Goal: Complete application form: Complete application form

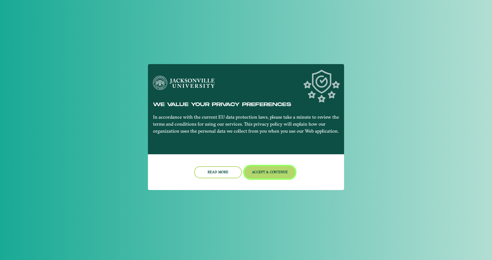
click at [276, 171] on button "Accept & Continue" at bounding box center [269, 172] width 51 height 12
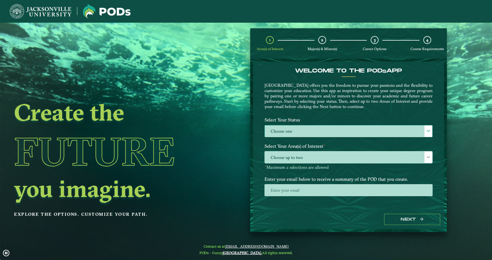
click at [295, 133] on label "Choose one" at bounding box center [348, 131] width 167 height 12
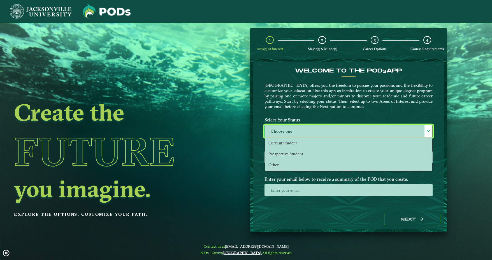
scroll to position [3, 24]
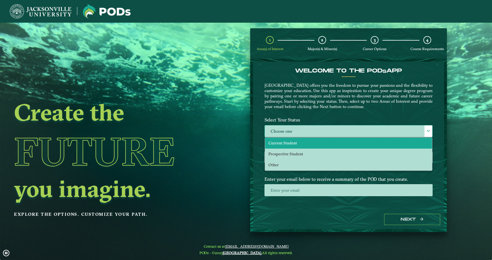
click at [293, 142] on span "Current Student" at bounding box center [282, 143] width 29 height 5
select select "[object Object]"
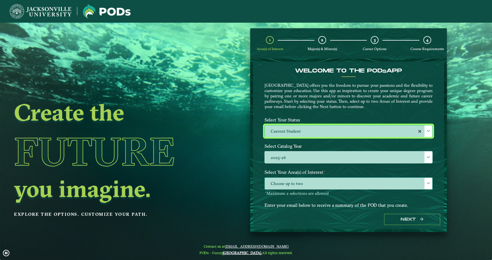
click at [323, 182] on span "Choose up to two" at bounding box center [348, 184] width 167 height 12
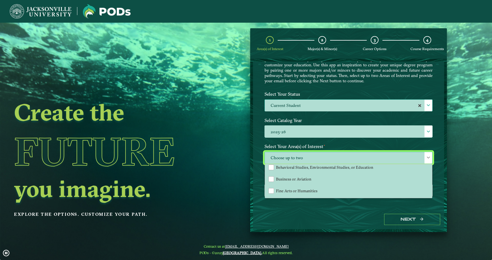
scroll to position [16, 0]
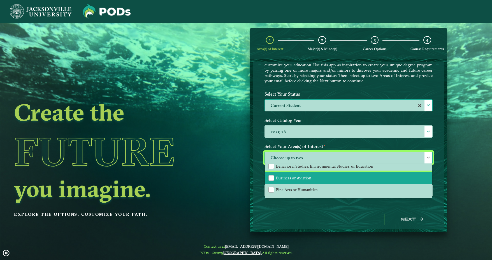
click at [277, 178] on span "Business or Aviation" at bounding box center [293, 178] width 35 height 5
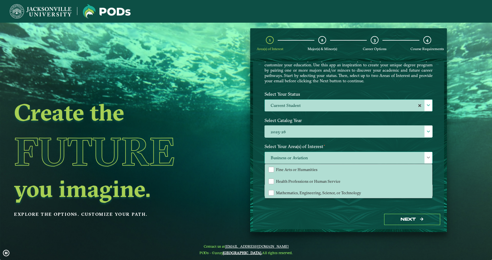
scroll to position [38, 0]
click at [352, 220] on div "Next" at bounding box center [348, 219] width 191 height 19
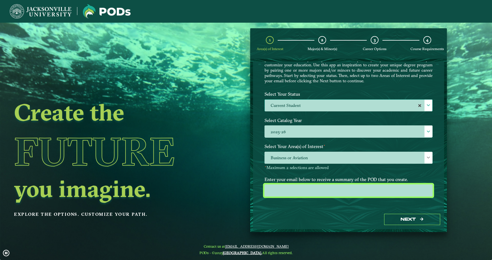
click at [342, 189] on input "email" at bounding box center [348, 191] width 168 height 12
type input "[EMAIL_ADDRESS][DOMAIN_NAME]"
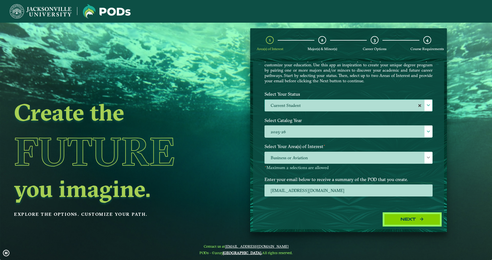
click at [397, 218] on button "Next" at bounding box center [412, 219] width 56 height 11
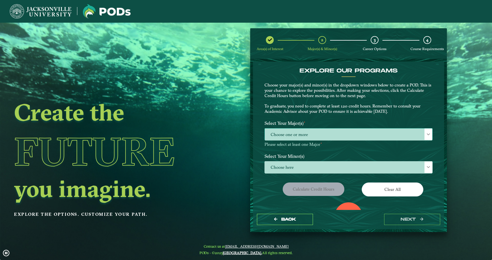
click at [312, 132] on span "Choose one or more" at bounding box center [348, 135] width 167 height 12
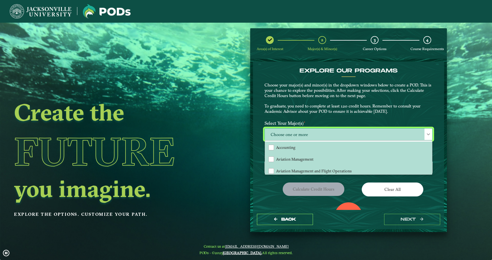
scroll to position [3, 24]
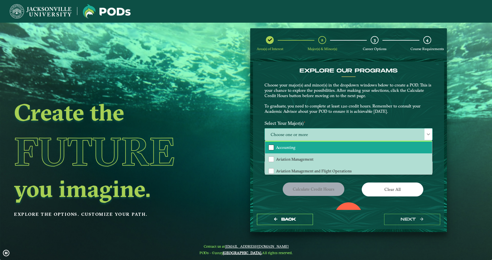
click at [269, 148] on div "Accounting" at bounding box center [271, 148] width 6 height 6
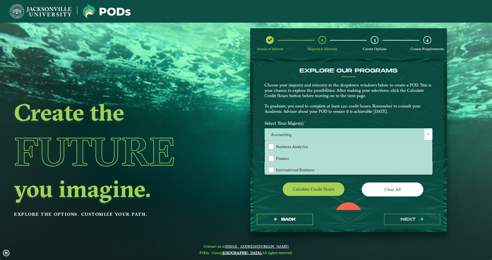
scroll to position [44, 0]
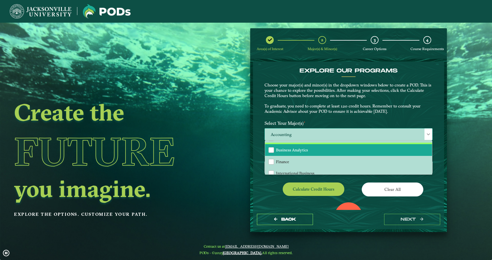
click at [274, 147] on li "Business Analytics" at bounding box center [348, 150] width 167 height 12
click at [263, 193] on div "Calculate credit hours" at bounding box center [304, 191] width 88 height 16
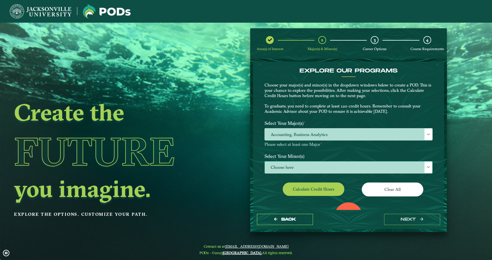
click at [295, 168] on span "Choose here" at bounding box center [348, 168] width 167 height 12
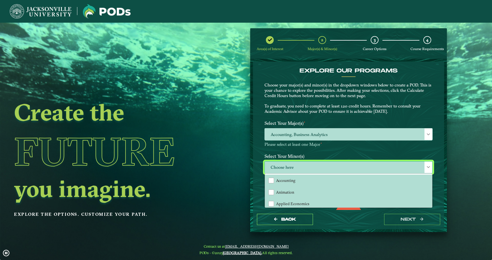
scroll to position [3, 24]
click at [293, 168] on span "Choose here" at bounding box center [348, 168] width 167 height 12
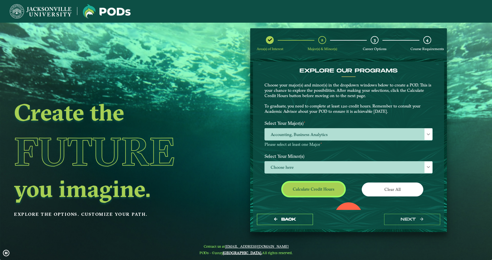
click at [307, 188] on button "Calculate credit hours" at bounding box center [313, 189] width 62 height 13
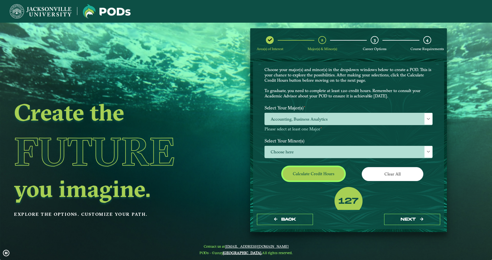
scroll to position [29, 0]
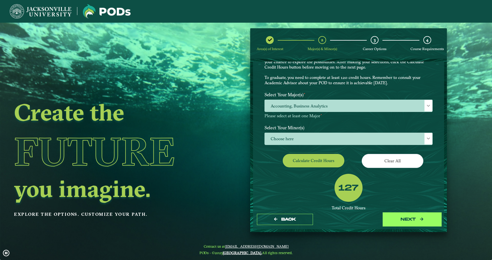
click at [401, 219] on button "next" at bounding box center [412, 219] width 56 height 11
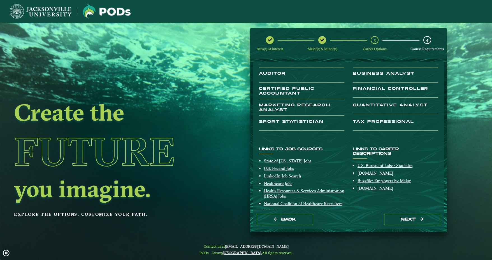
scroll to position [67, 0]
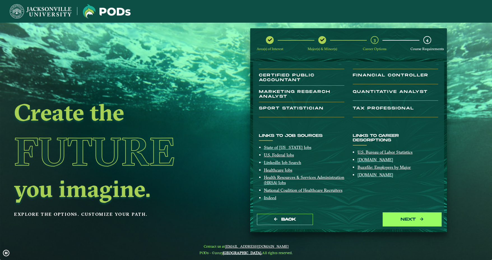
click at [410, 221] on button "next" at bounding box center [412, 219] width 56 height 11
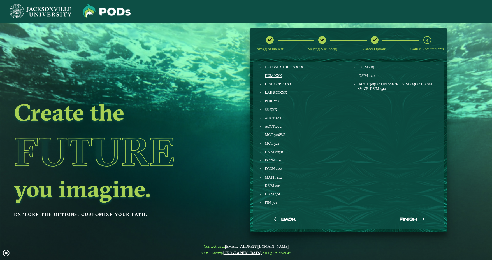
scroll to position [0, 0]
